Goal: Task Accomplishment & Management: Complete application form

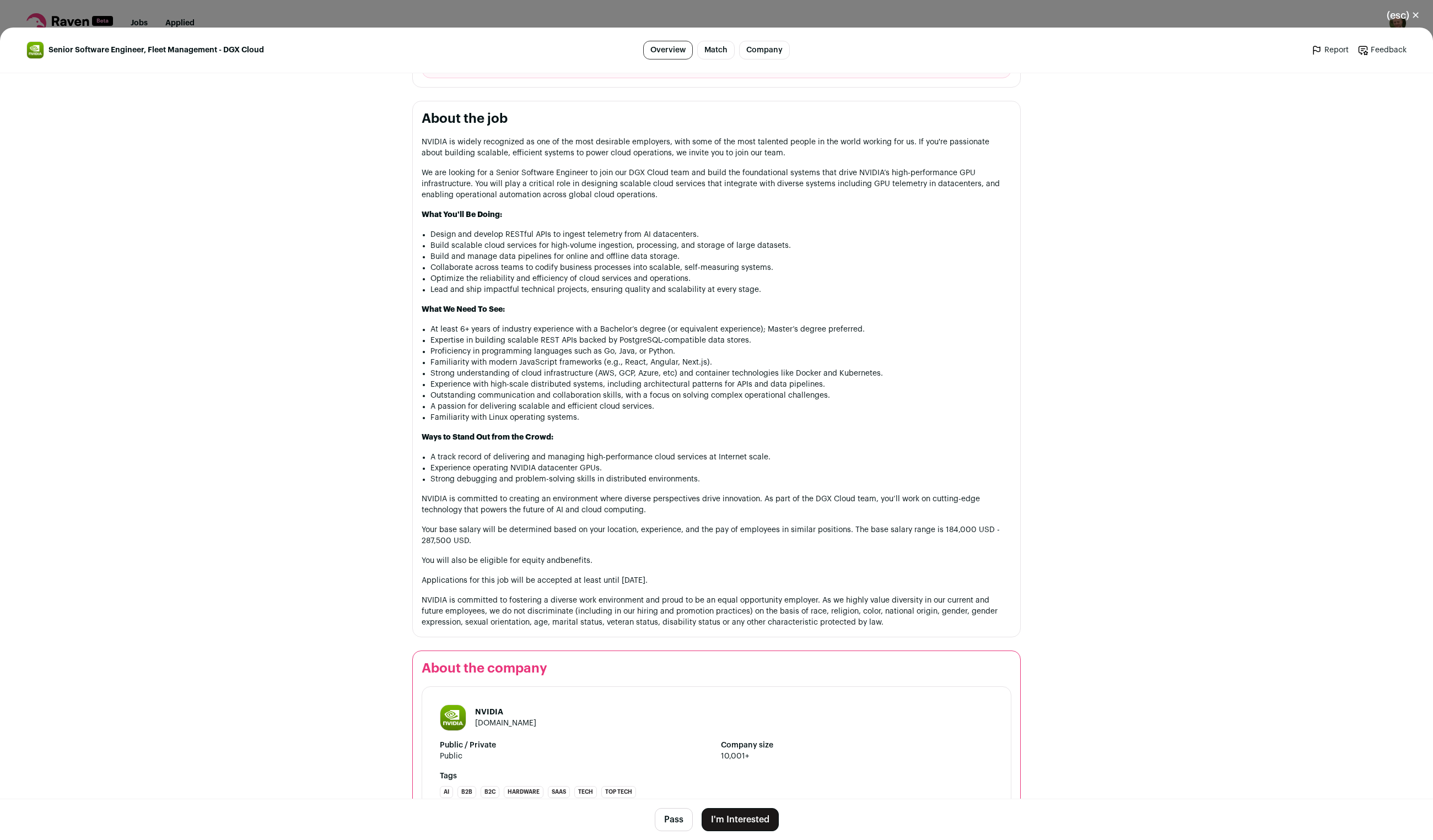
scroll to position [529, 0]
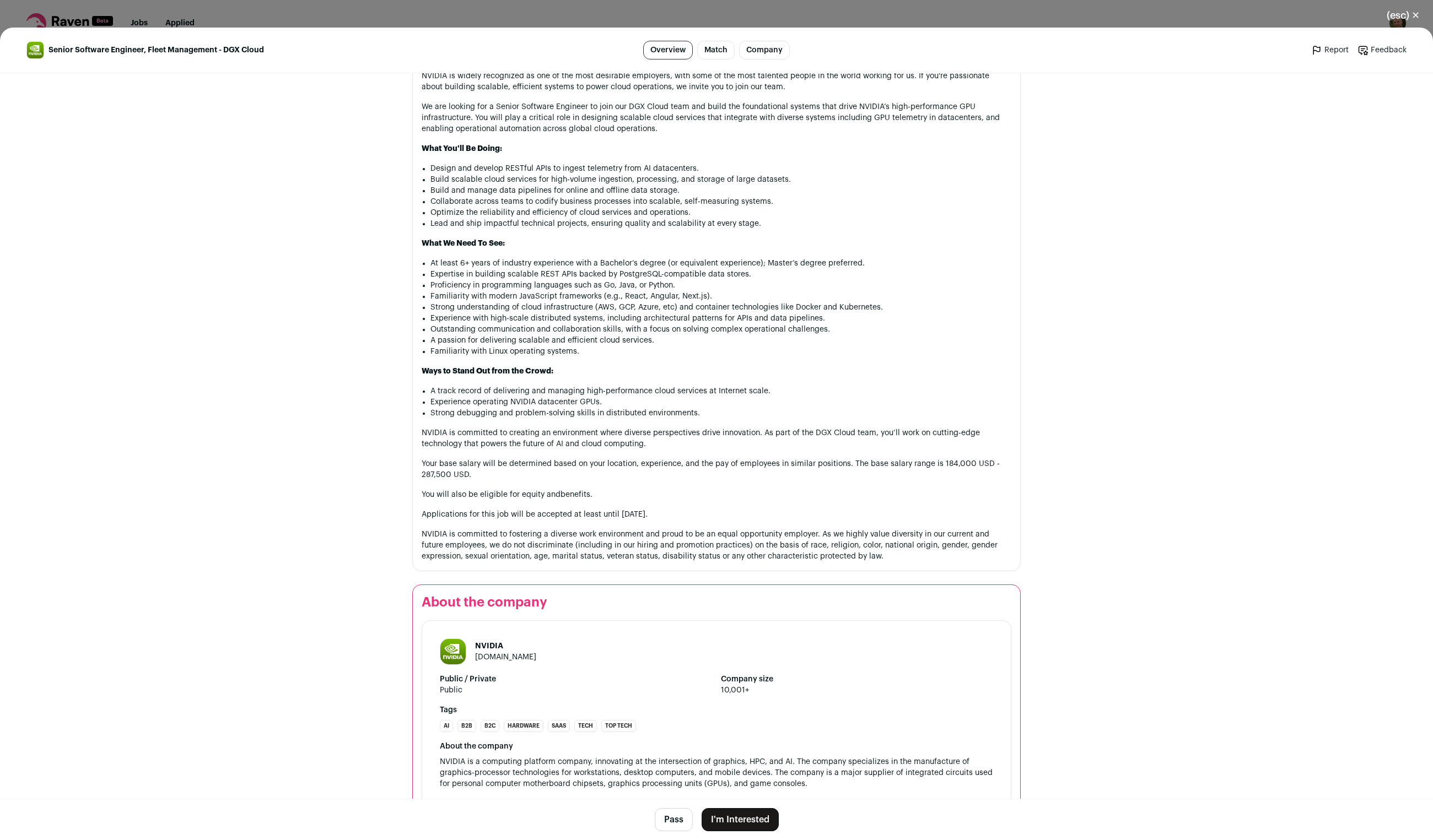
click at [738, 821] on button "I'm Interested" at bounding box center [740, 820] width 77 height 23
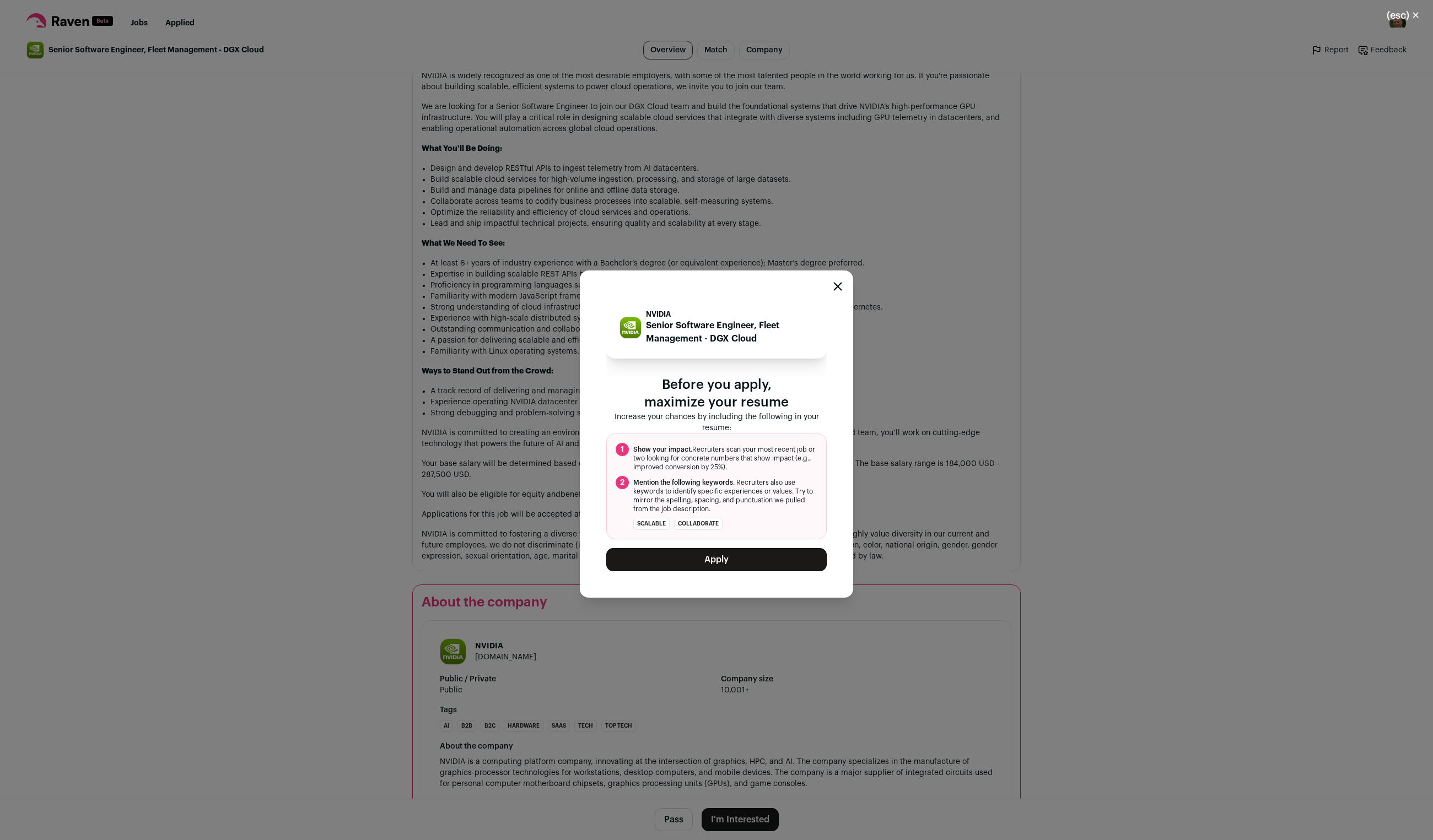
click at [771, 559] on button "Apply" at bounding box center [716, 560] width 220 height 23
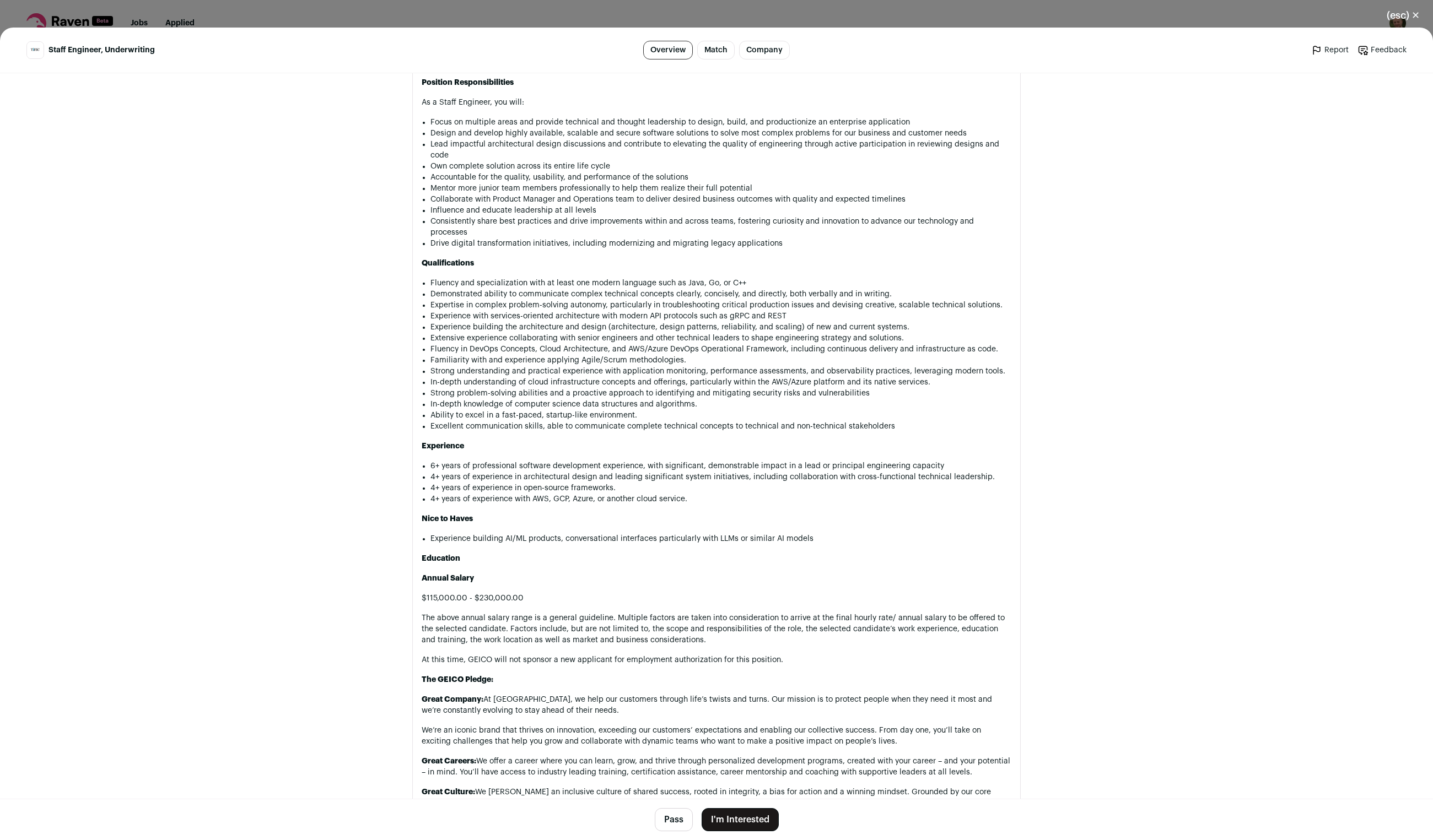
scroll to position [733, 0]
